Goal: Information Seeking & Learning: Learn about a topic

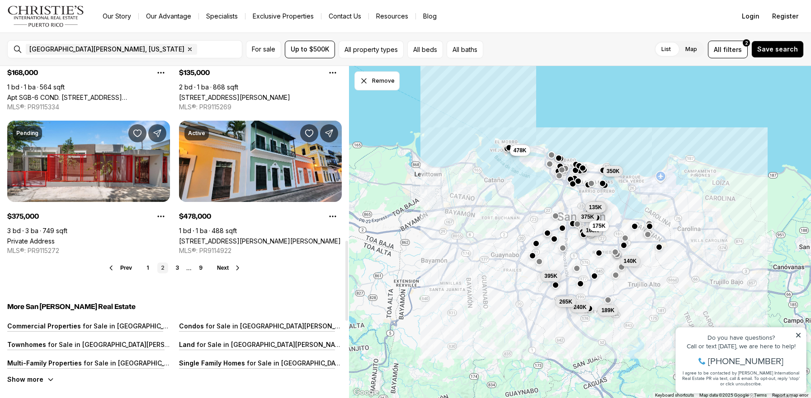
scroll to position [740, 0]
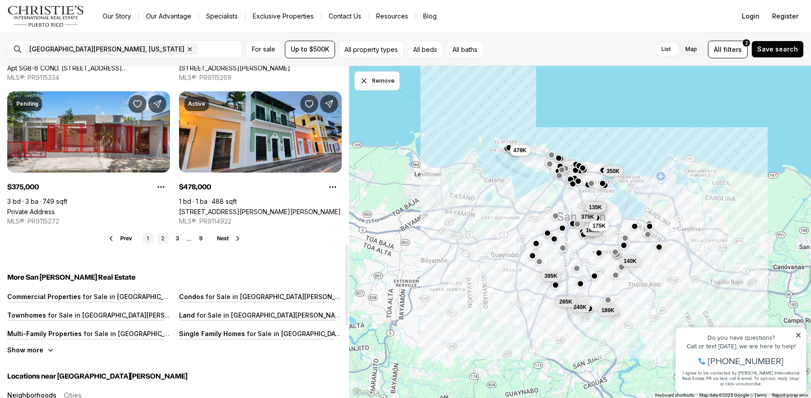
click at [149, 233] on link "1" at bounding box center [148, 238] width 11 height 11
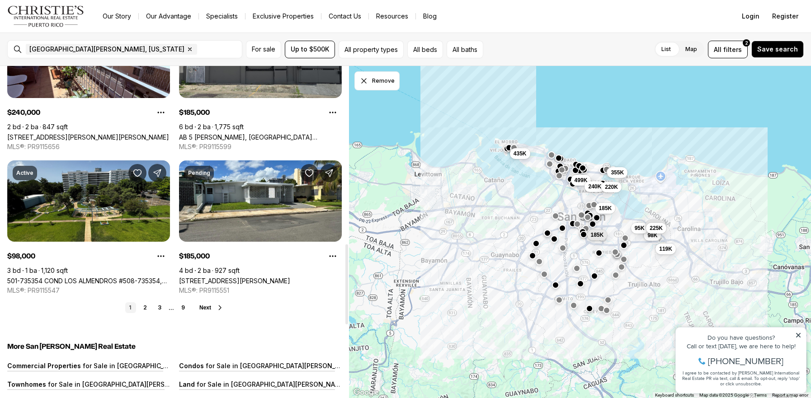
scroll to position [758, 0]
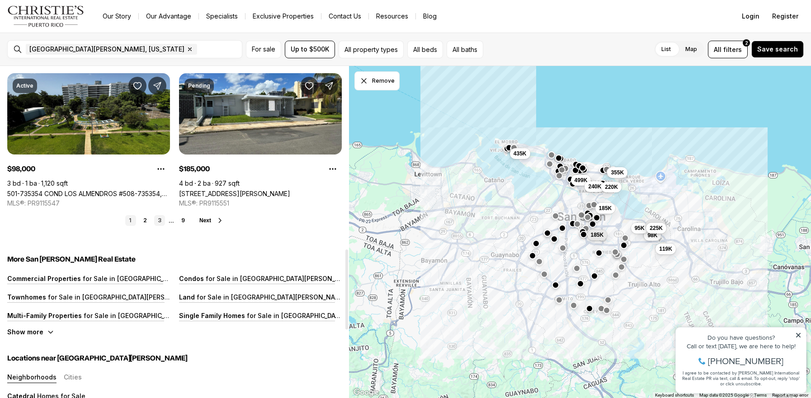
click at [159, 215] on link "3" at bounding box center [159, 220] width 11 height 11
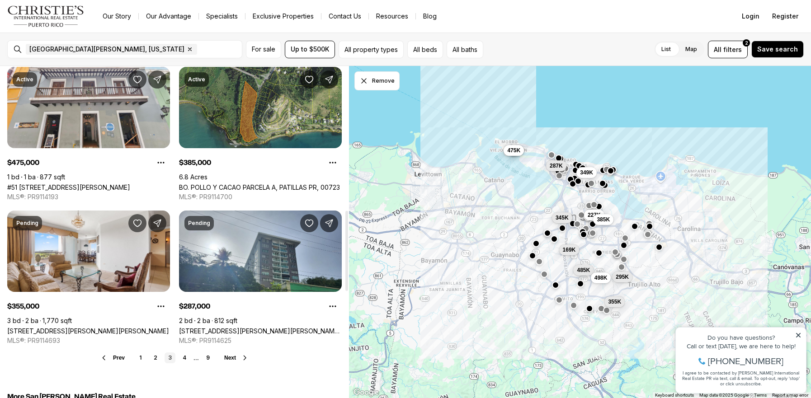
scroll to position [640, 0]
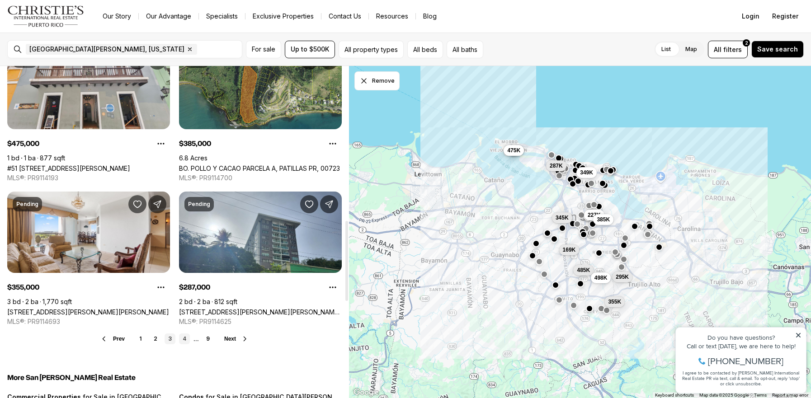
click at [184, 334] on link "4" at bounding box center [184, 339] width 11 height 11
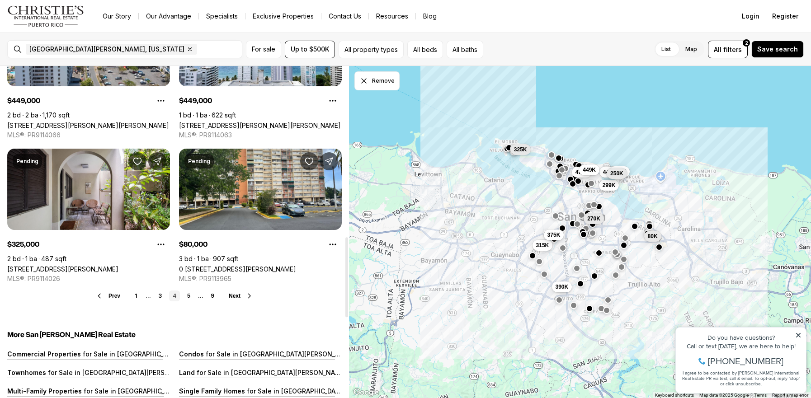
scroll to position [779, 0]
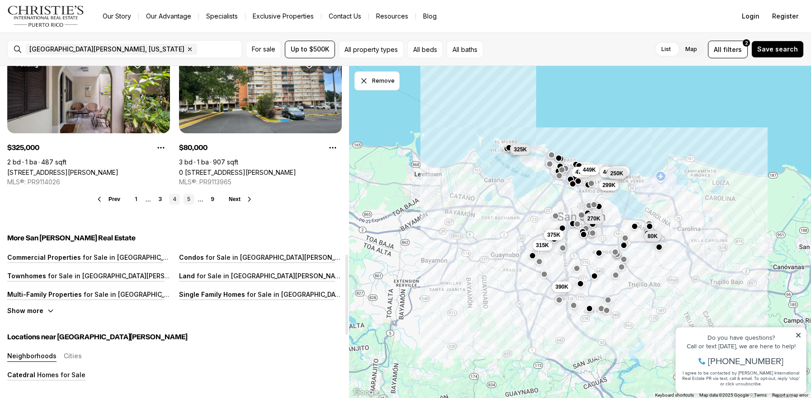
click at [188, 194] on link "5" at bounding box center [189, 199] width 11 height 11
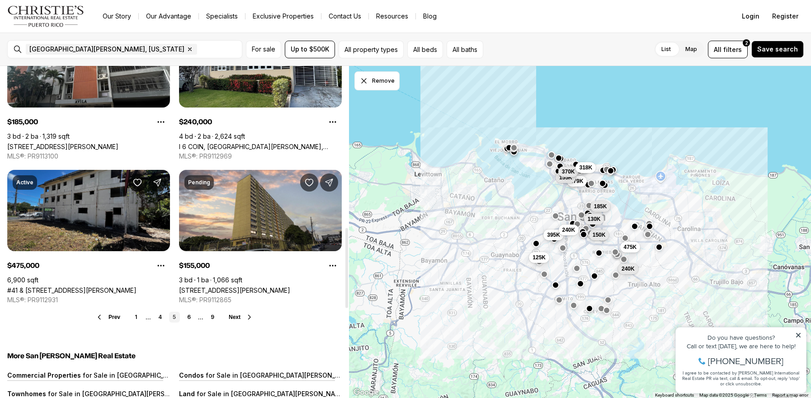
scroll to position [669, 0]
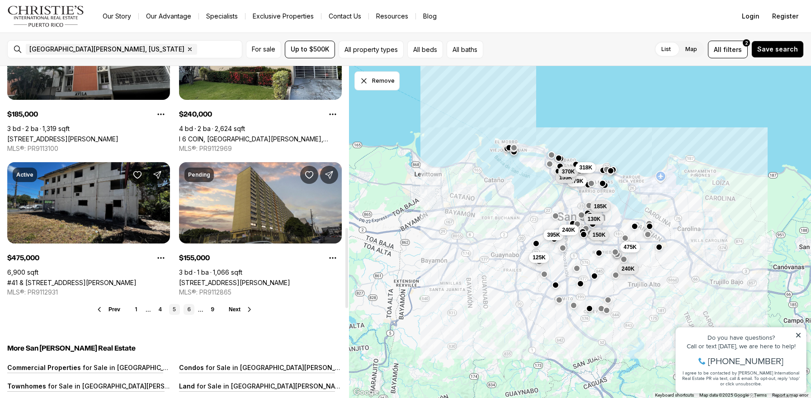
click at [188, 304] on link "6" at bounding box center [189, 309] width 11 height 11
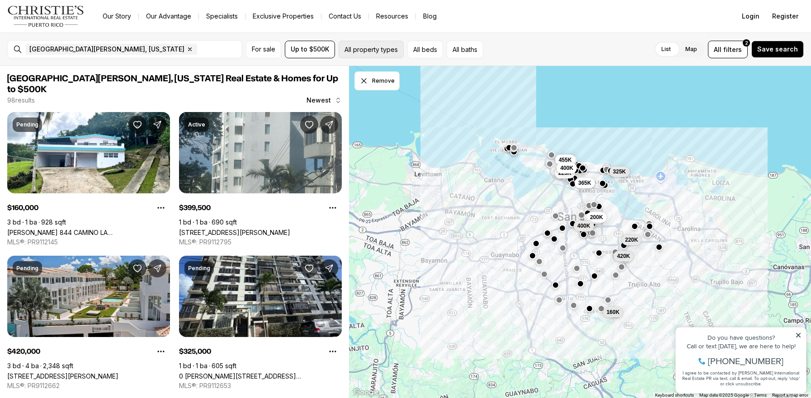
click at [365, 48] on button "All property types" at bounding box center [371, 50] width 65 height 18
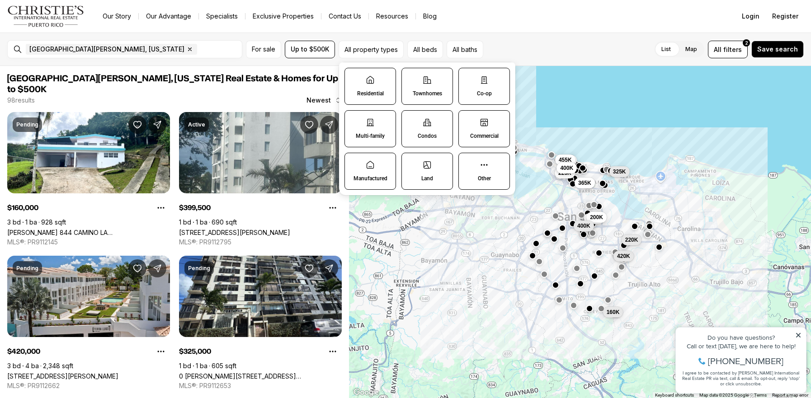
click at [364, 82] on label "Residential" at bounding box center [371, 86] width 52 height 37
click at [354, 77] on button "Residential" at bounding box center [349, 72] width 9 height 9
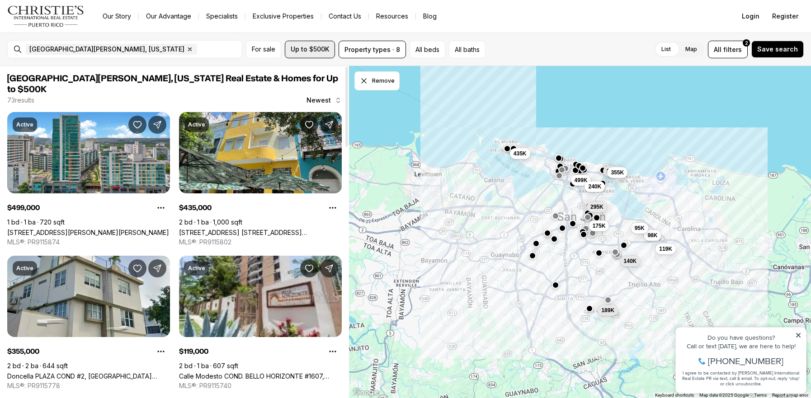
click at [311, 49] on span "Up to $500K" at bounding box center [310, 49] width 38 height 7
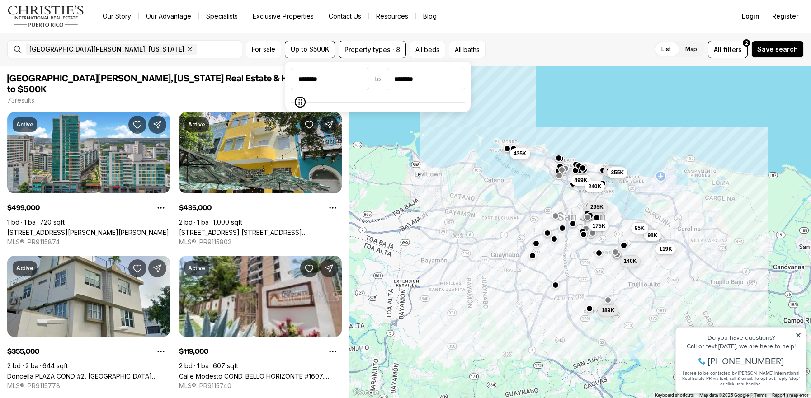
type input "********"
click at [408, 81] on input "********" at bounding box center [426, 79] width 78 height 22
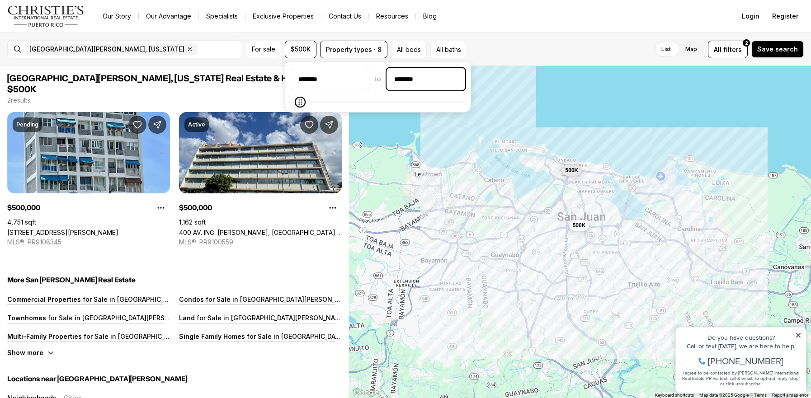
drag, startPoint x: 430, startPoint y: 77, endPoint x: 402, endPoint y: 81, distance: 28.7
click at [402, 81] on input "********" at bounding box center [426, 79] width 78 height 22
type input "********"
click at [498, 43] on div "List Map List Map All filters 2 Save search" at bounding box center [637, 50] width 333 height 18
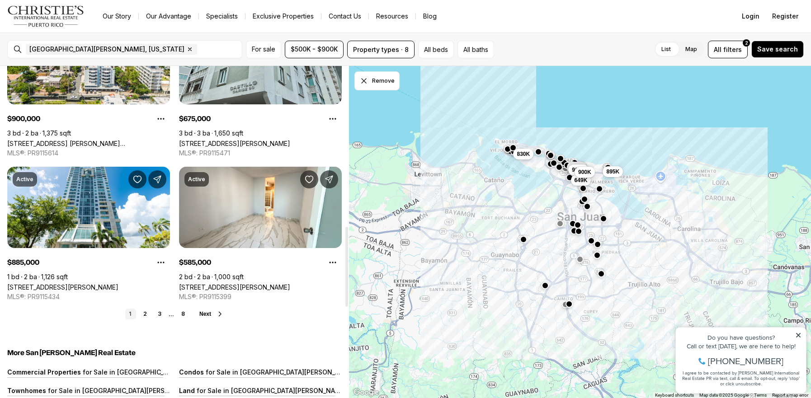
scroll to position [665, 0]
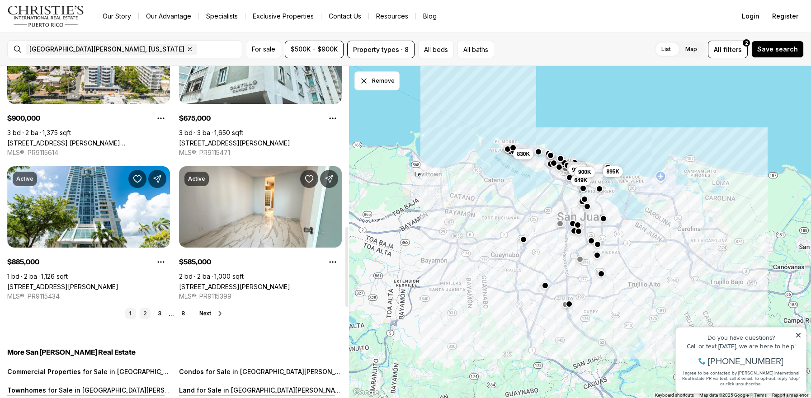
click at [144, 308] on link "2" at bounding box center [145, 313] width 11 height 11
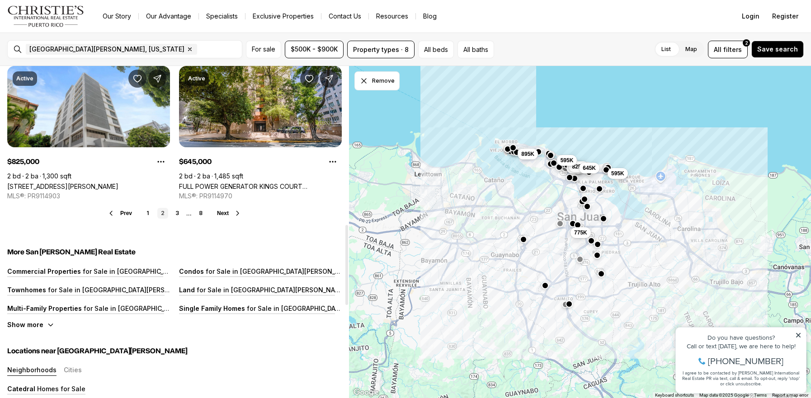
scroll to position [656, 0]
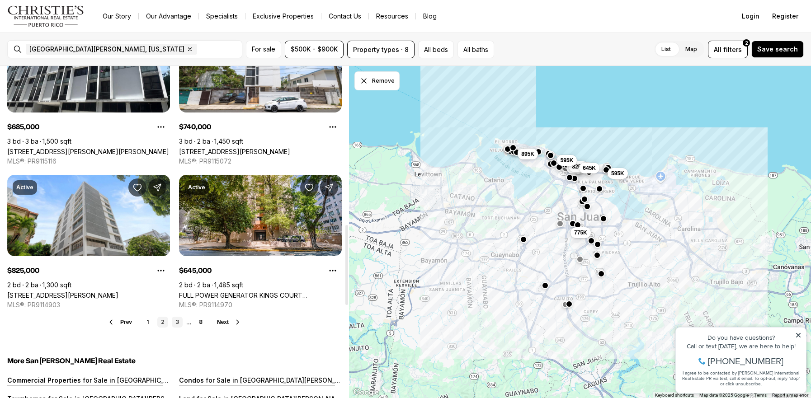
click at [177, 317] on link "3" at bounding box center [177, 322] width 11 height 11
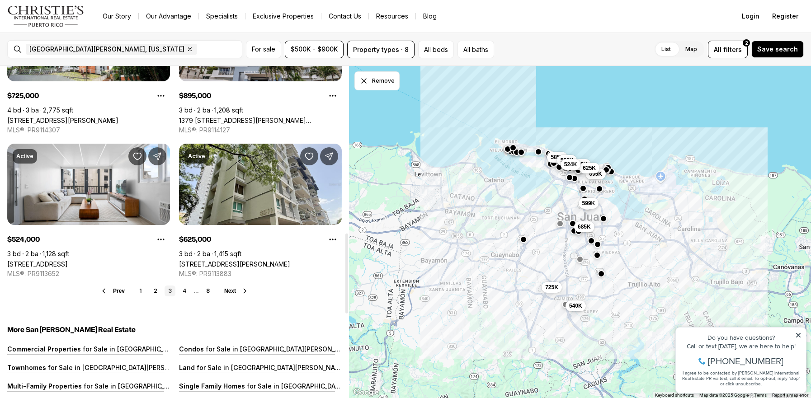
scroll to position [692, 0]
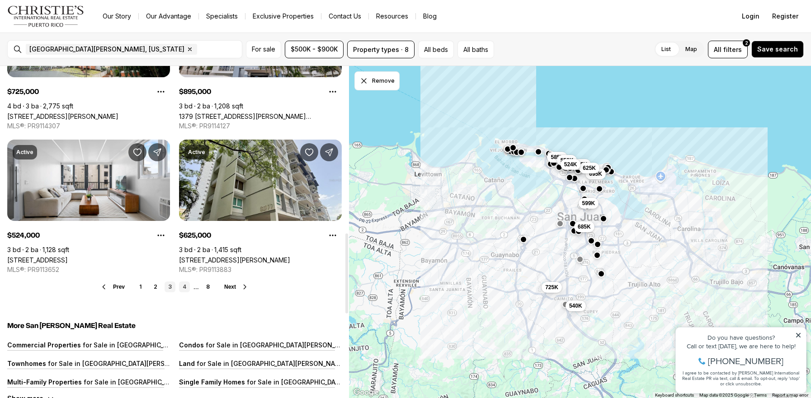
click at [185, 282] on link "4" at bounding box center [184, 287] width 11 height 11
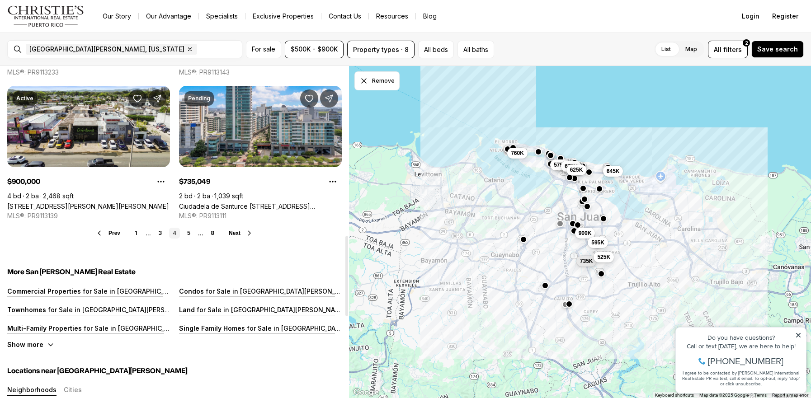
scroll to position [749, 0]
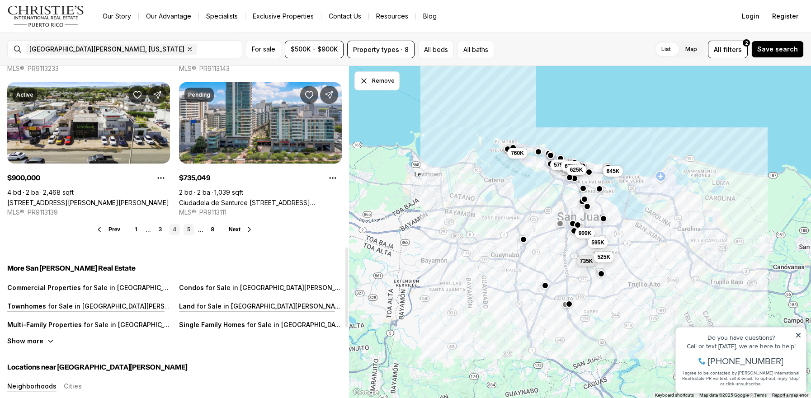
click at [190, 224] on link "5" at bounding box center [189, 229] width 11 height 11
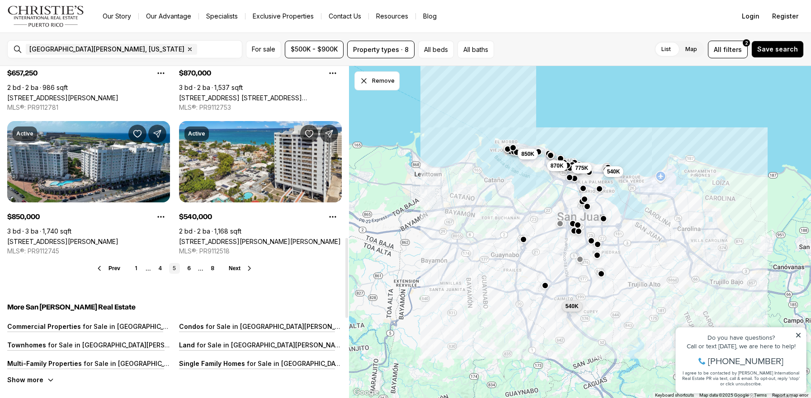
scroll to position [708, 0]
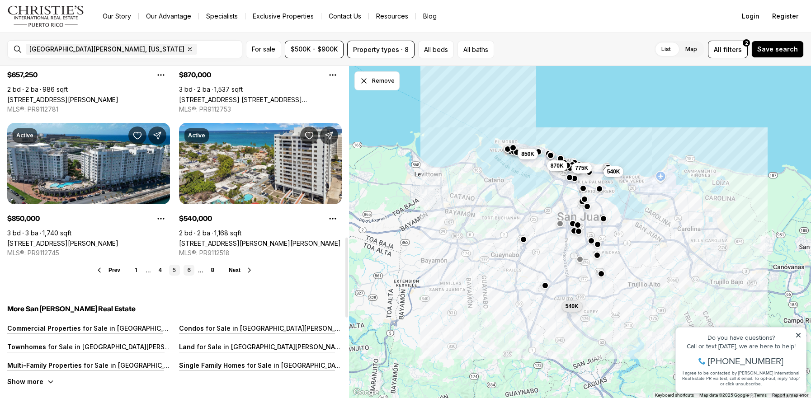
click at [189, 265] on link "6" at bounding box center [189, 270] width 11 height 11
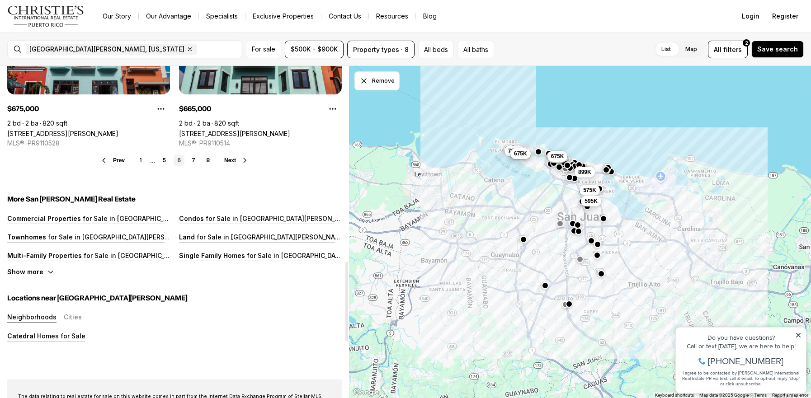
scroll to position [741, 0]
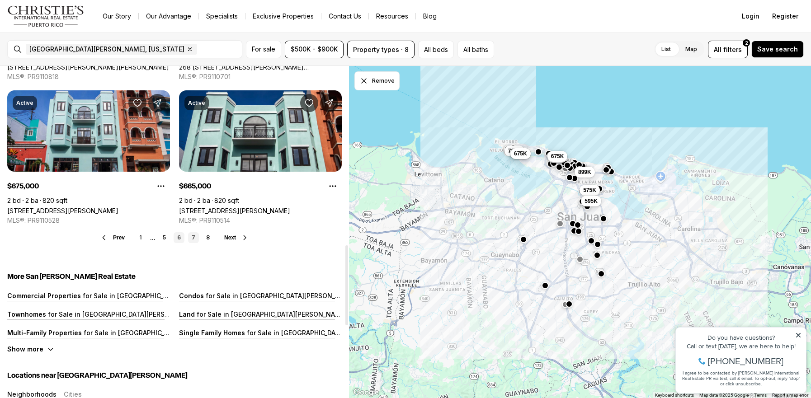
click at [195, 232] on link "7" at bounding box center [193, 237] width 11 height 11
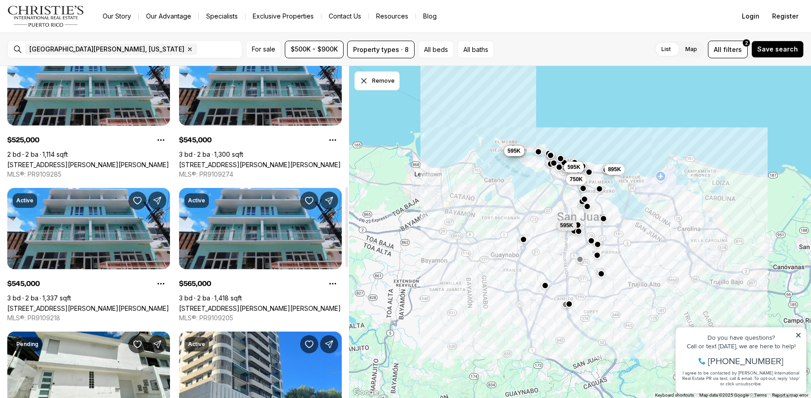
scroll to position [684, 0]
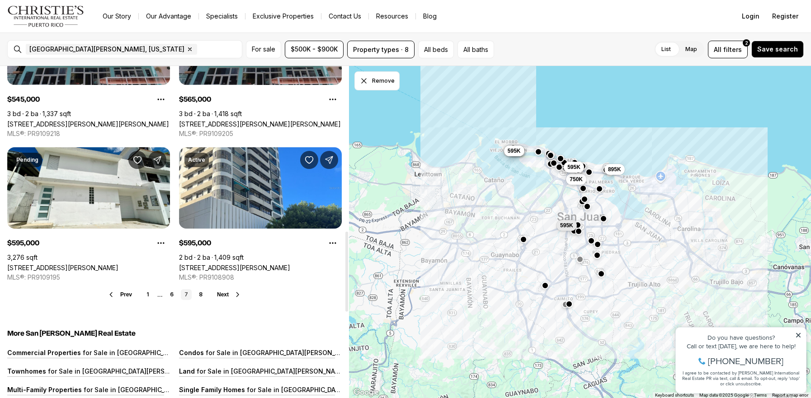
click at [199, 289] on link "8" at bounding box center [200, 294] width 11 height 11
